Goal: Use online tool/utility: Utilize a website feature to perform a specific function

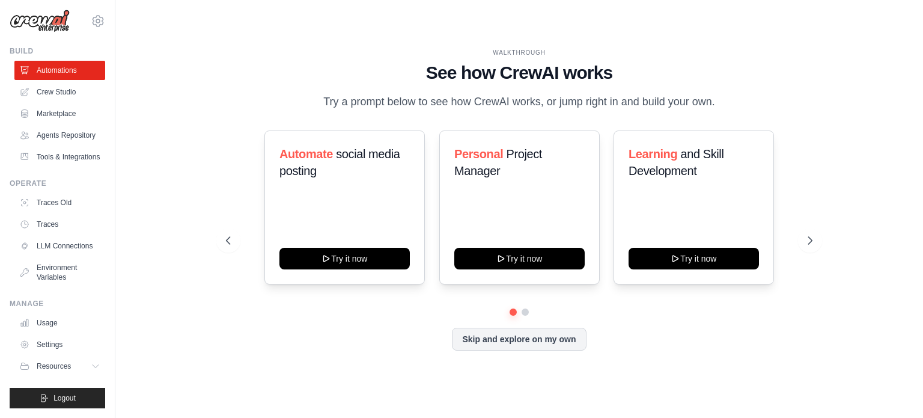
scroll to position [32, 0]
click at [534, 337] on button "Skip and explore on my own" at bounding box center [519, 337] width 134 height 23
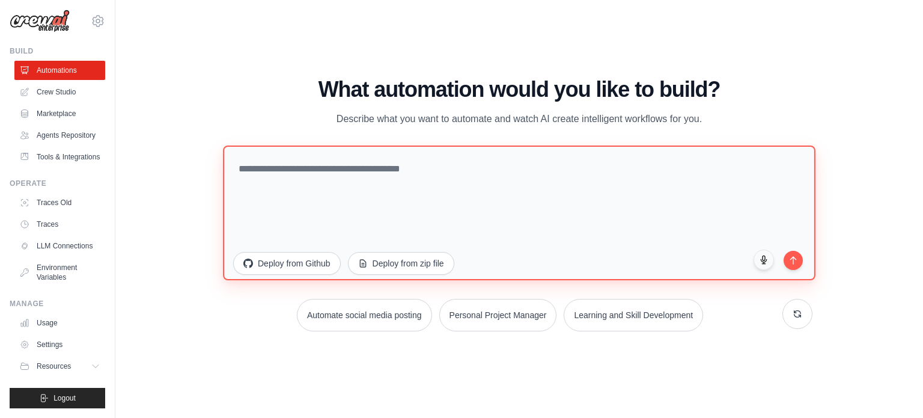
click at [307, 173] on textarea at bounding box center [519, 212] width 593 height 135
click at [430, 180] on textarea at bounding box center [519, 212] width 593 height 135
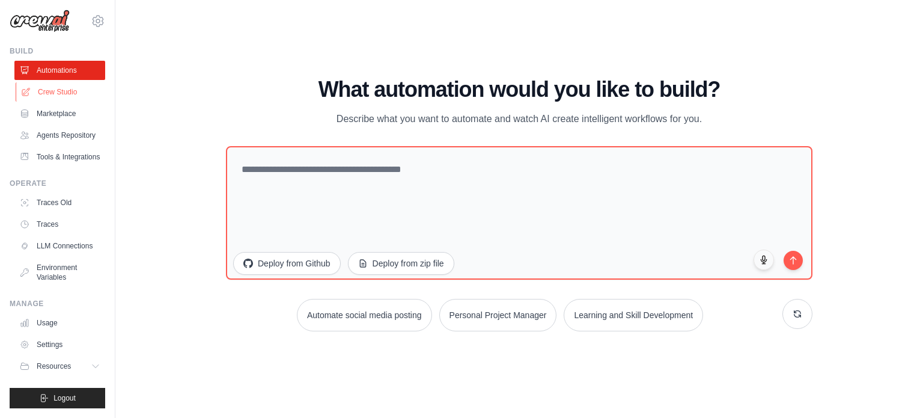
click at [63, 82] on link "Crew Studio" at bounding box center [61, 91] width 91 height 19
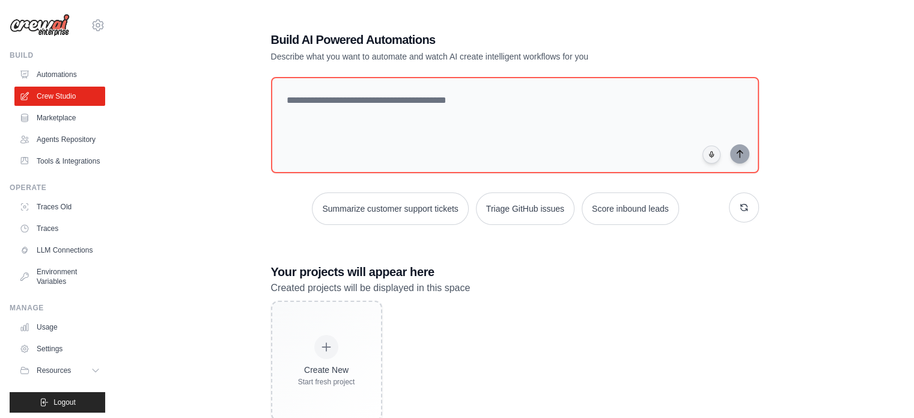
scroll to position [34, 0]
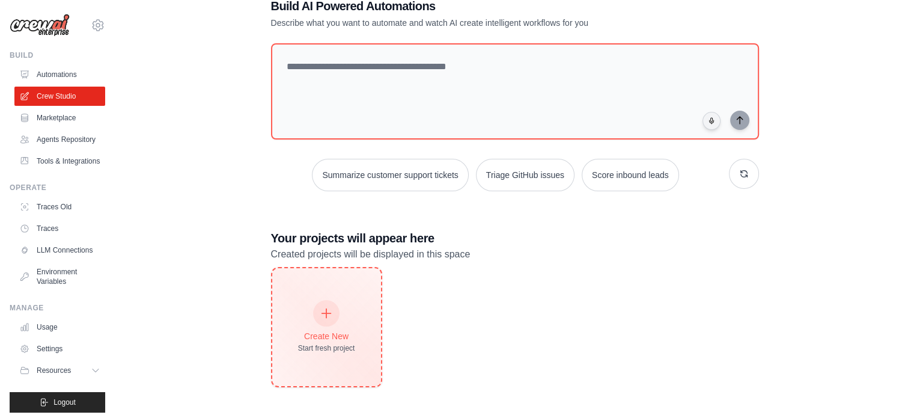
click at [326, 311] on icon at bounding box center [326, 313] width 9 height 9
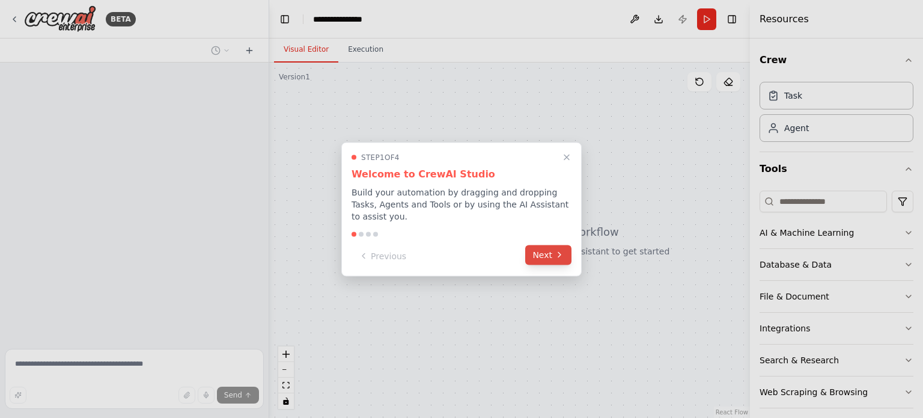
click at [550, 245] on button "Next" at bounding box center [548, 255] width 46 height 20
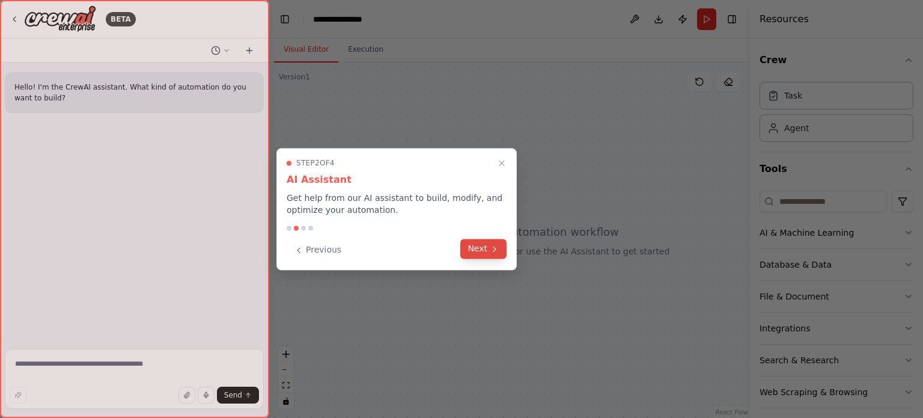
click at [489, 248] on button "Next" at bounding box center [483, 249] width 46 height 20
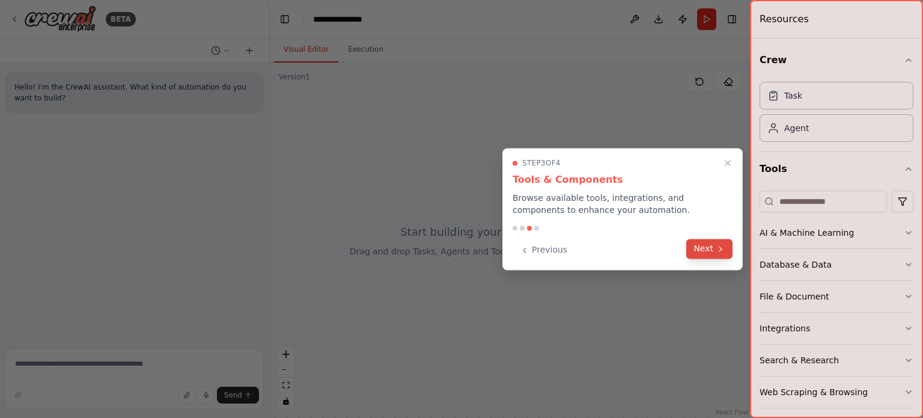
click at [718, 245] on icon at bounding box center [721, 249] width 10 height 10
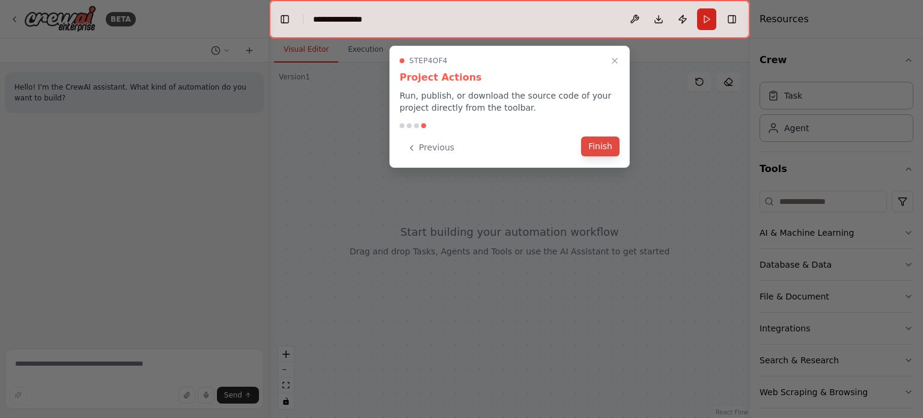
click at [604, 152] on button "Finish" at bounding box center [600, 146] width 38 height 20
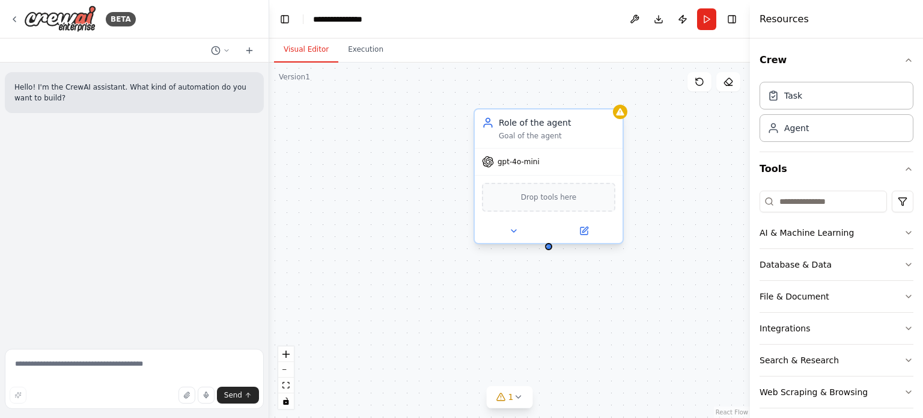
click at [546, 247] on div at bounding box center [548, 246] width 7 height 7
click at [614, 98] on icon at bounding box center [613, 97] width 5 height 7
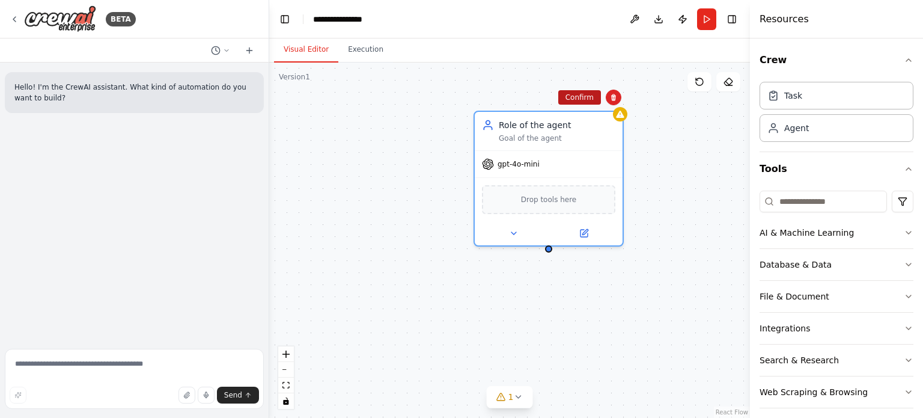
click at [576, 97] on button "Confirm" at bounding box center [579, 97] width 43 height 14
